Goal: Task Accomplishment & Management: Use online tool/utility

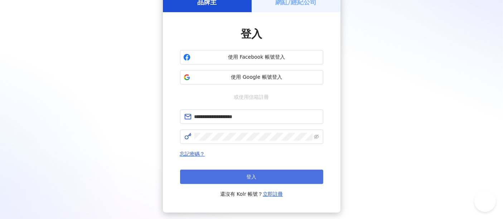
click at [251, 172] on button "登入" at bounding box center [251, 177] width 143 height 14
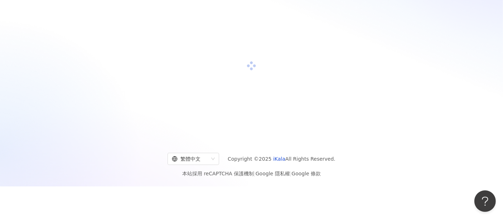
scroll to position [40, 0]
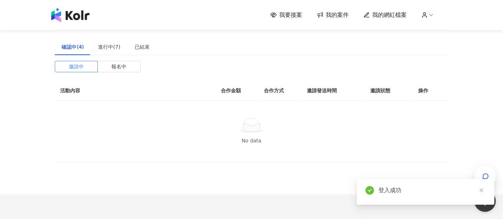
click at [286, 11] on span "我要接案" at bounding box center [290, 15] width 23 height 8
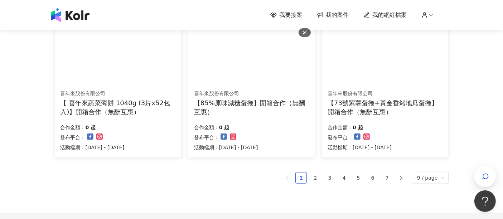
scroll to position [517, 0]
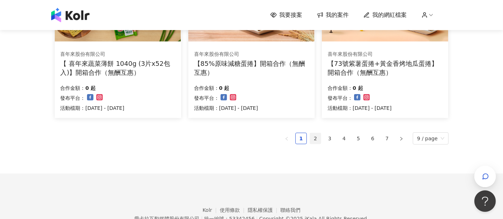
click at [319, 135] on link "2" at bounding box center [315, 138] width 11 height 11
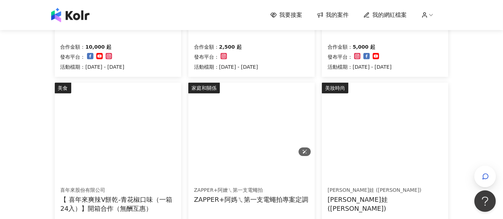
scroll to position [395, 0]
